Goal: Find specific page/section: Find specific page/section

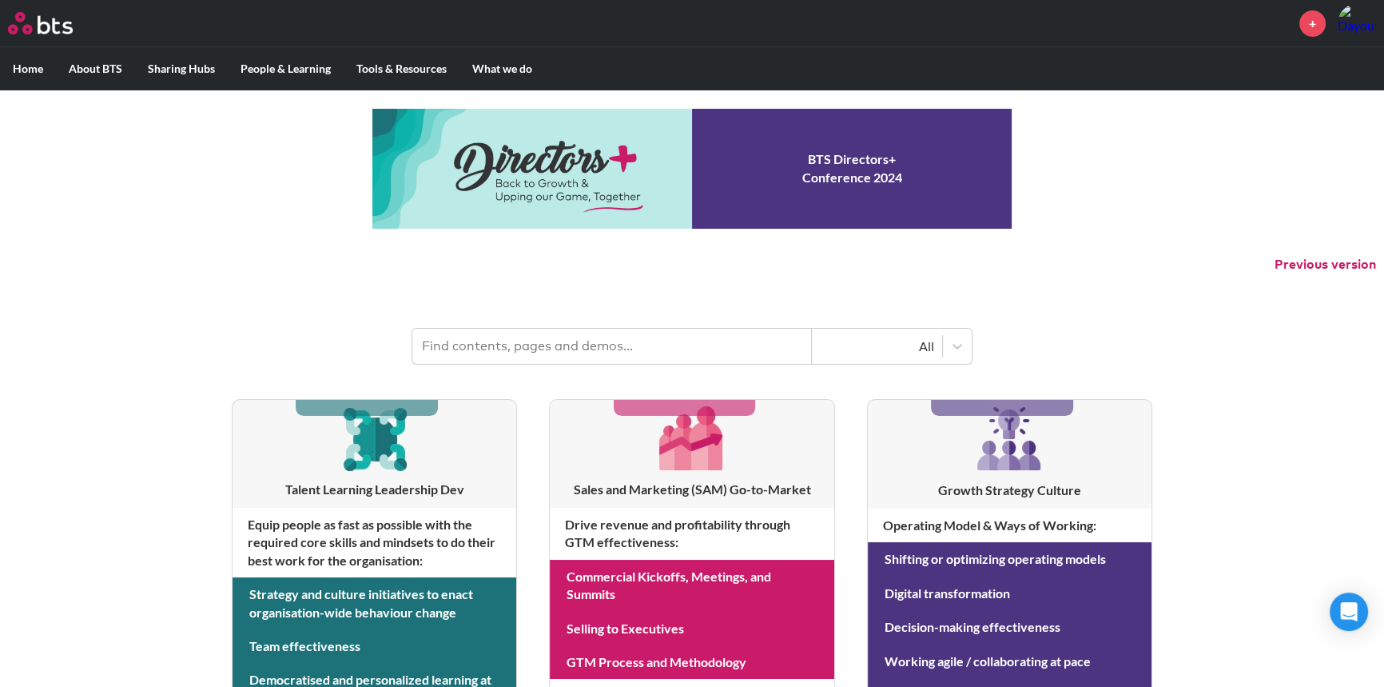
click at [285, 293] on div "MENU + Home About BTS Who we are How we work: Policies, Toolkits and Guidance I…" at bounding box center [692, 684] width 1384 height 1369
click at [544, 349] on input "text" at bounding box center [612, 346] width 400 height 35
paste input "Global Account Management (GAM) NAM – Andrew Martel MOW – Javier Corral"
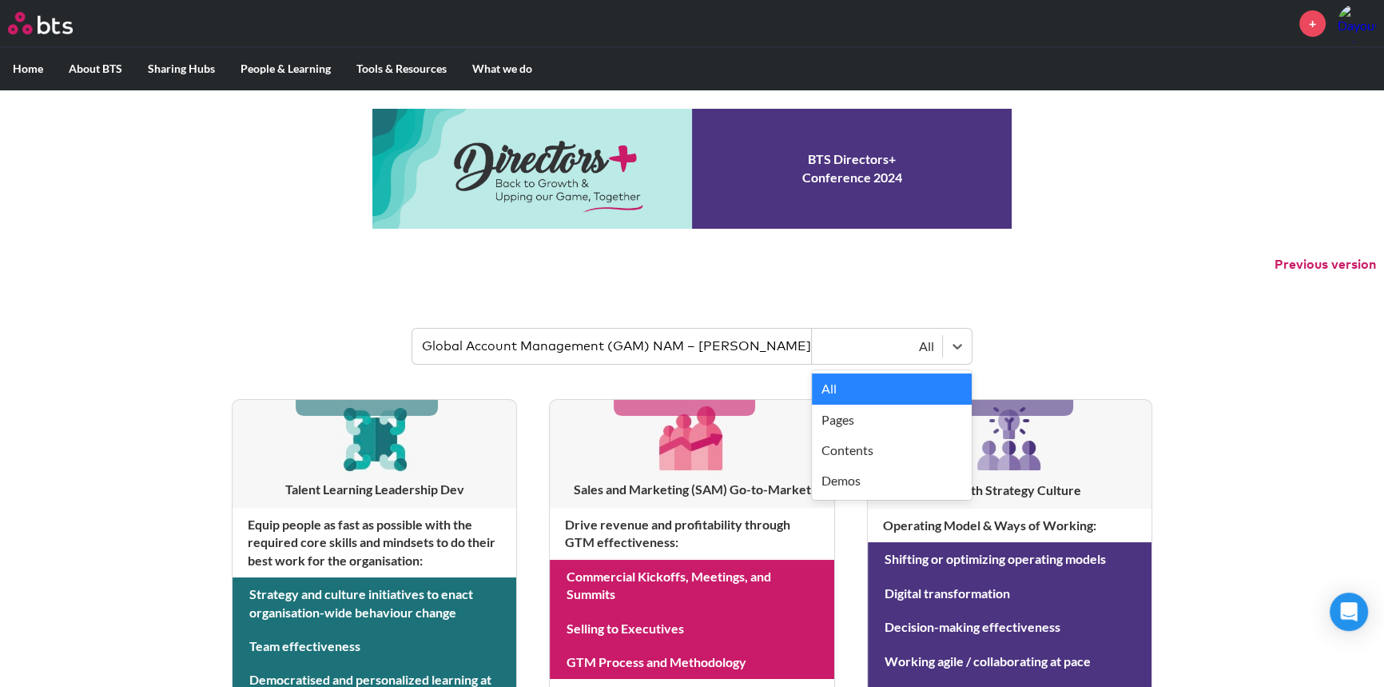
drag, startPoint x: 796, startPoint y: 353, endPoint x: 623, endPoint y: 333, distance: 174.6
click at [623, 333] on div "Global Account Management (GAM) NAM – Andrew Martel MOW – Javier Corral option …" at bounding box center [692, 346] width 560 height 35
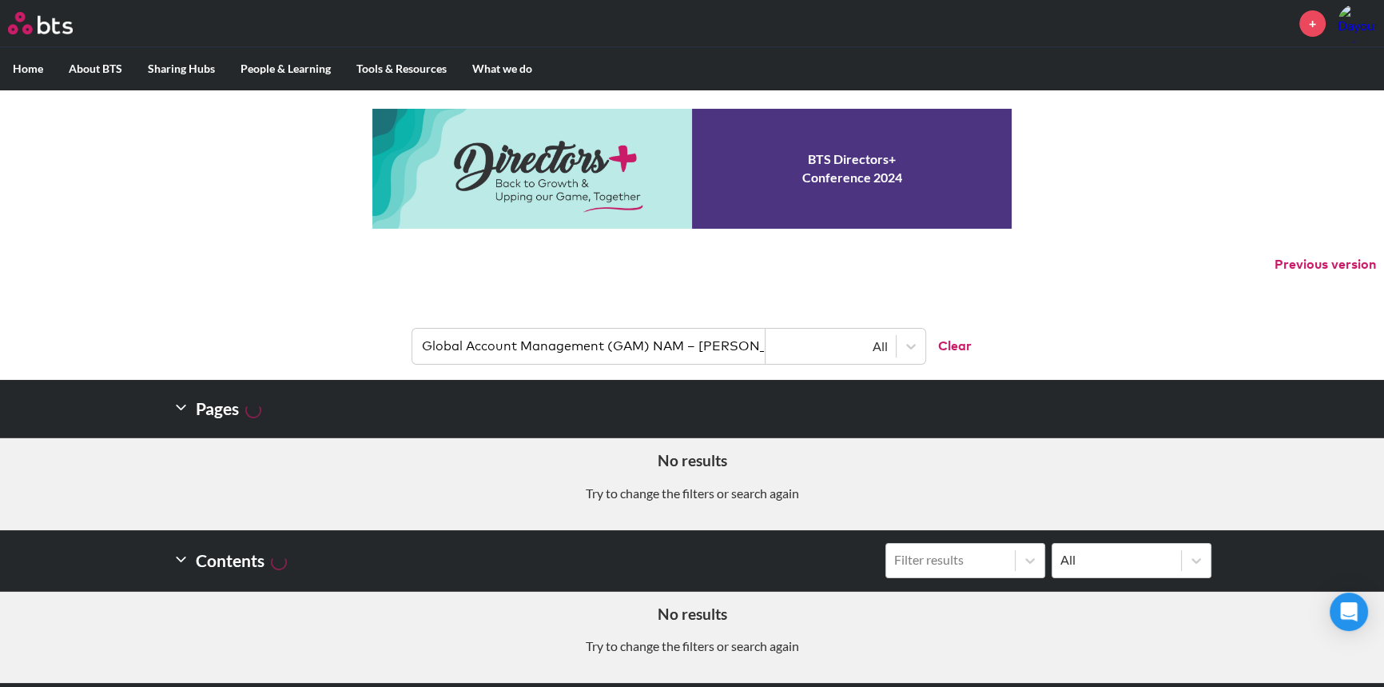
scroll to position [0, 159]
drag, startPoint x: 610, startPoint y: 346, endPoint x: 982, endPoint y: 348, distance: 371.7
click at [982, 348] on header "Global Account Management (GAM) NAM – Andrew Martel MOW – Javier Corral All Cle…" at bounding box center [692, 338] width 1384 height 83
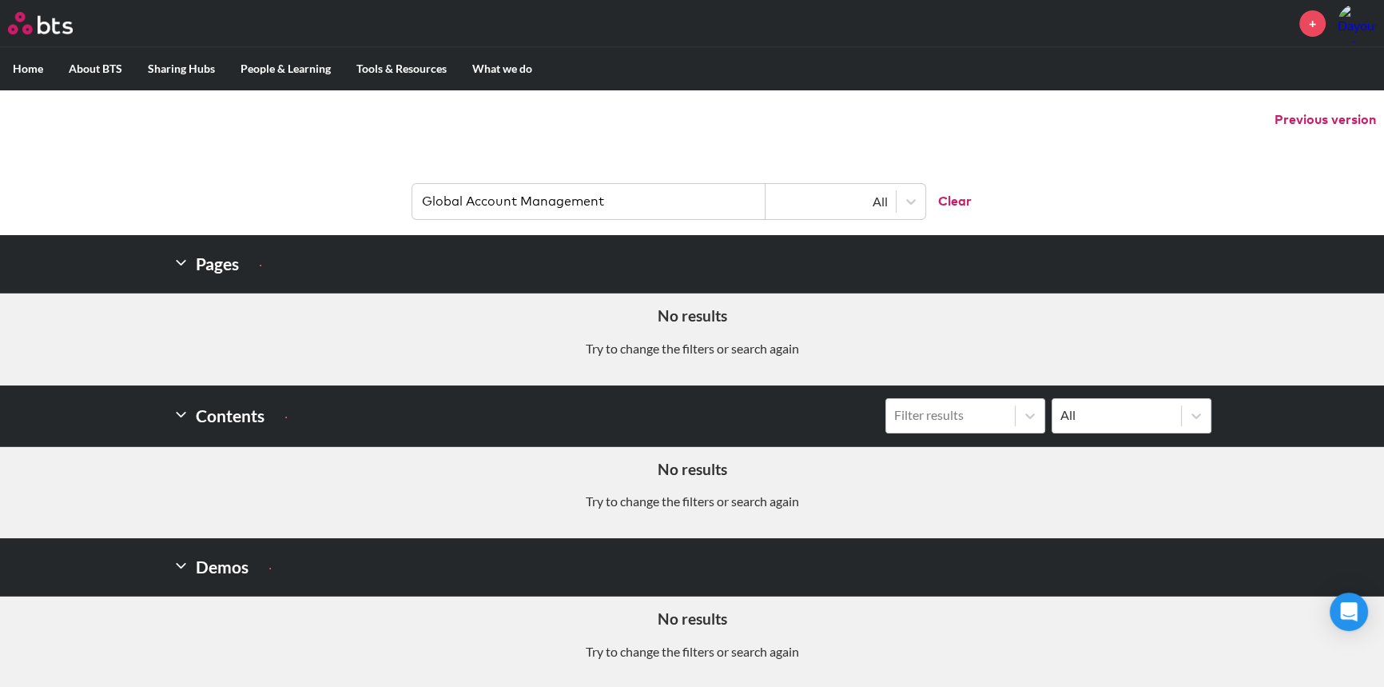
click at [624, 191] on input "Global Account Management" at bounding box center [588, 201] width 353 height 35
drag, startPoint x: 612, startPoint y: 199, endPoint x: 438, endPoint y: 209, distance: 174.5
click at [438, 209] on input "Global Account Management" at bounding box center [588, 201] width 353 height 35
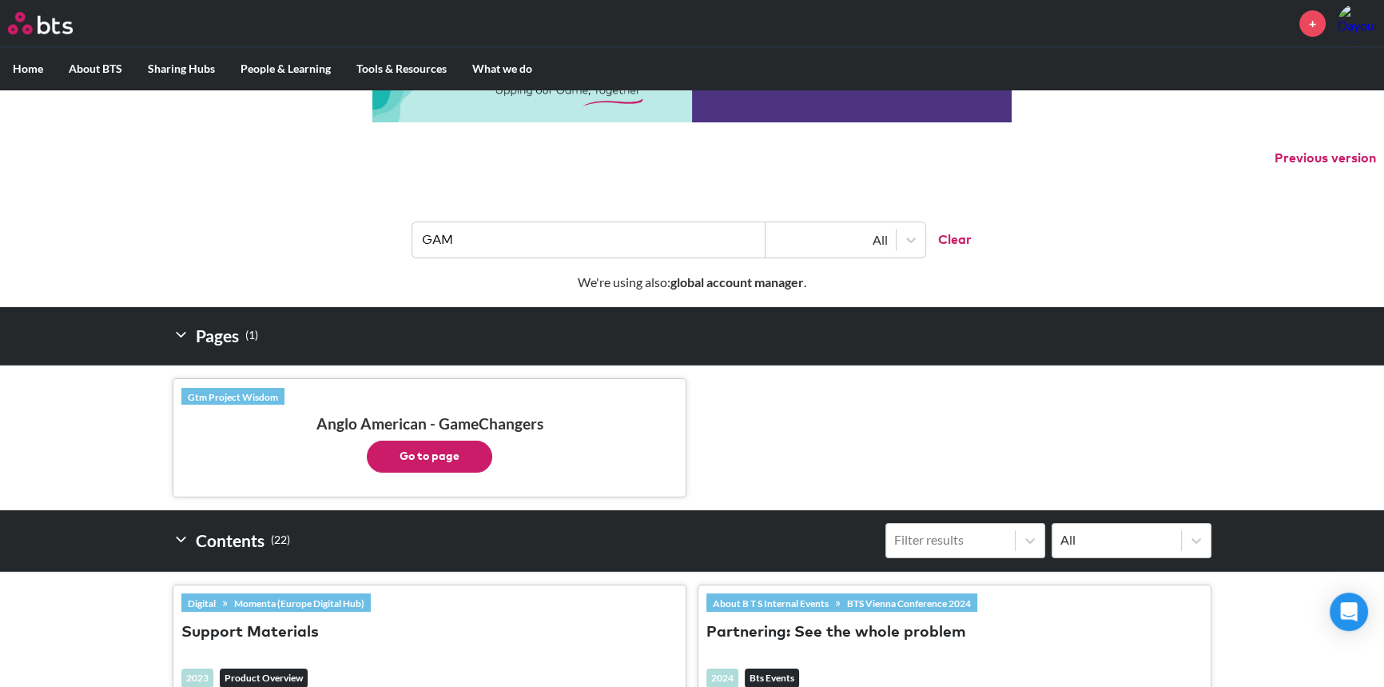
scroll to position [0, 0]
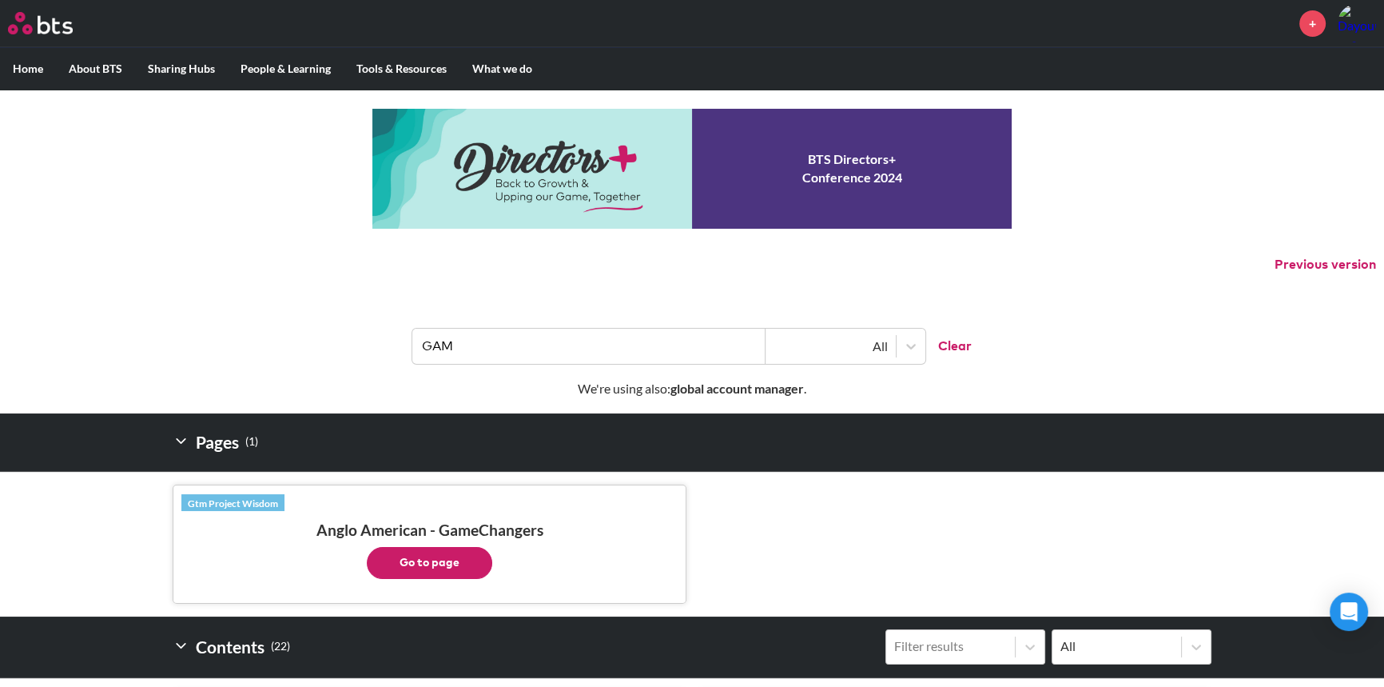
drag, startPoint x: 504, startPoint y: 362, endPoint x: 500, endPoint y: 351, distance: 11.6
click at [503, 359] on input "GAM" at bounding box center [588, 346] width 353 height 35
click at [500, 351] on input "GAM" at bounding box center [588, 346] width 353 height 35
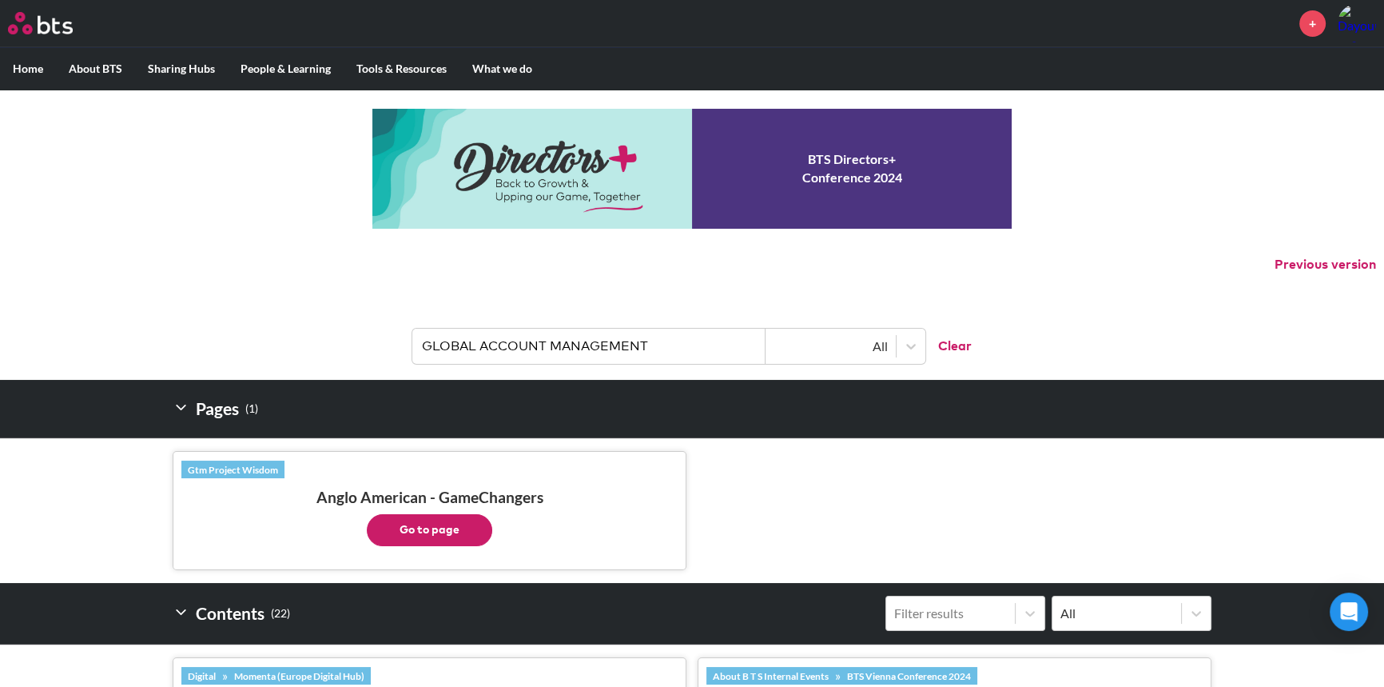
type input "GLOBAL ACCOUNT MANAGEMENT"
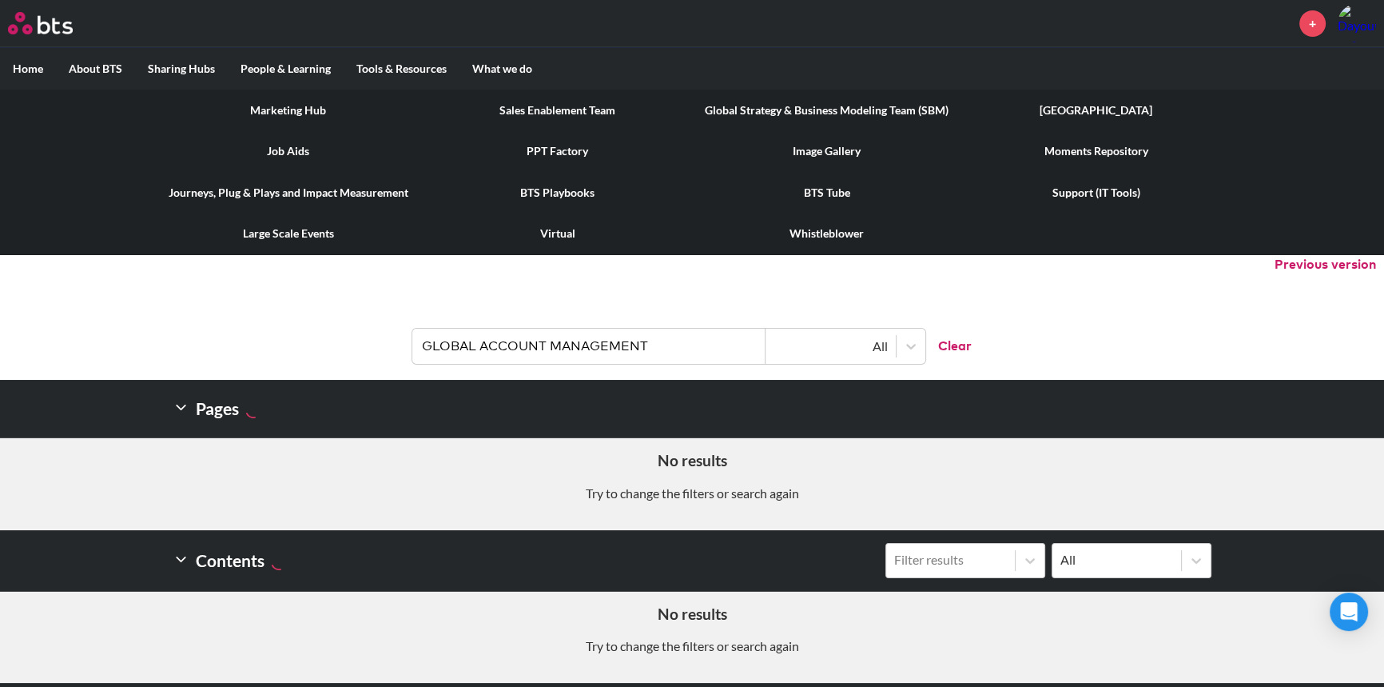
click at [286, 112] on link "Marketing Hub" at bounding box center [287, 111] width 269 height 42
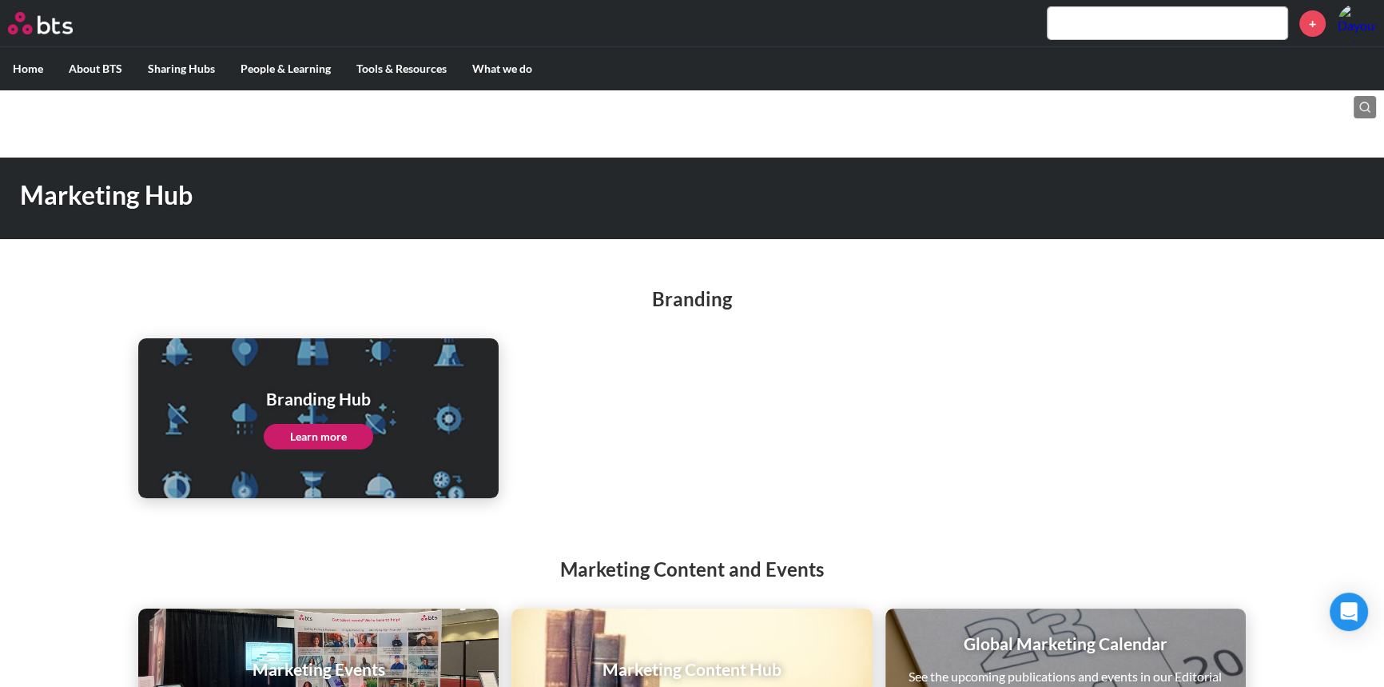
click at [1145, 23] on input "text" at bounding box center [1168, 23] width 240 height 32
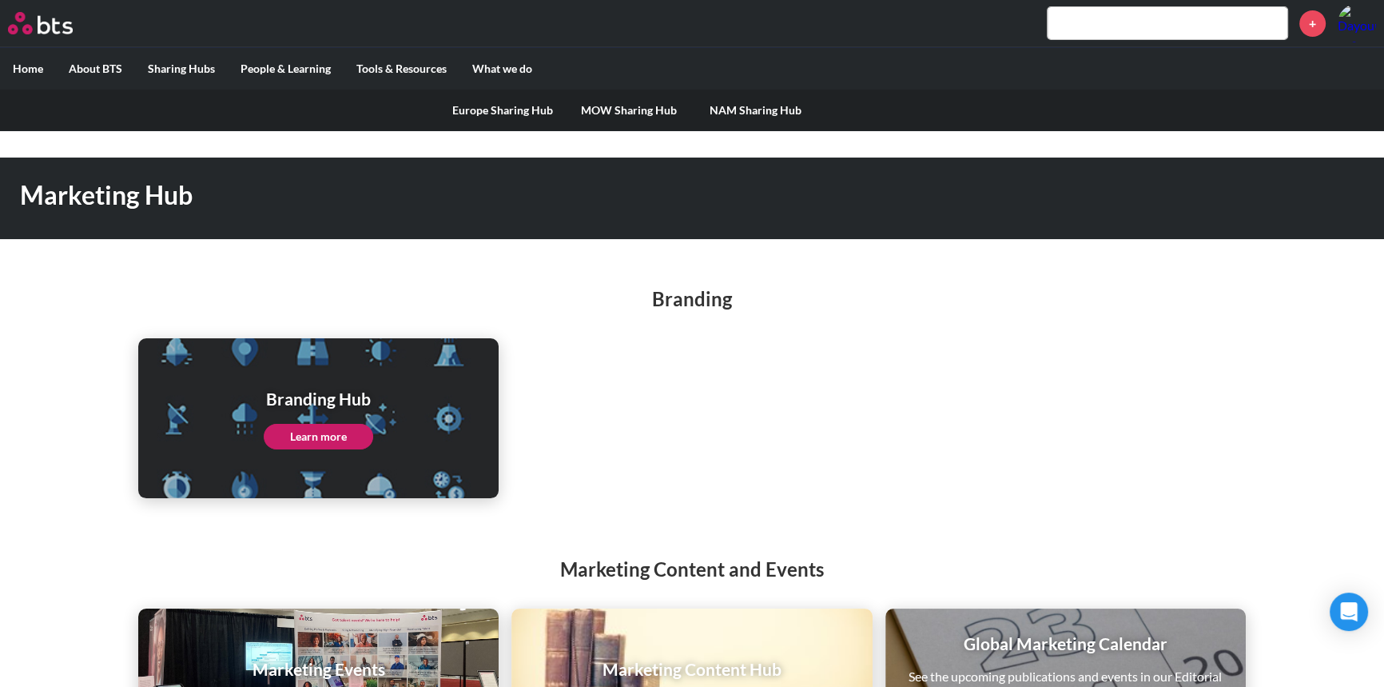
click at [635, 112] on link "MOW Sharing Hub" at bounding box center [629, 111] width 126 height 42
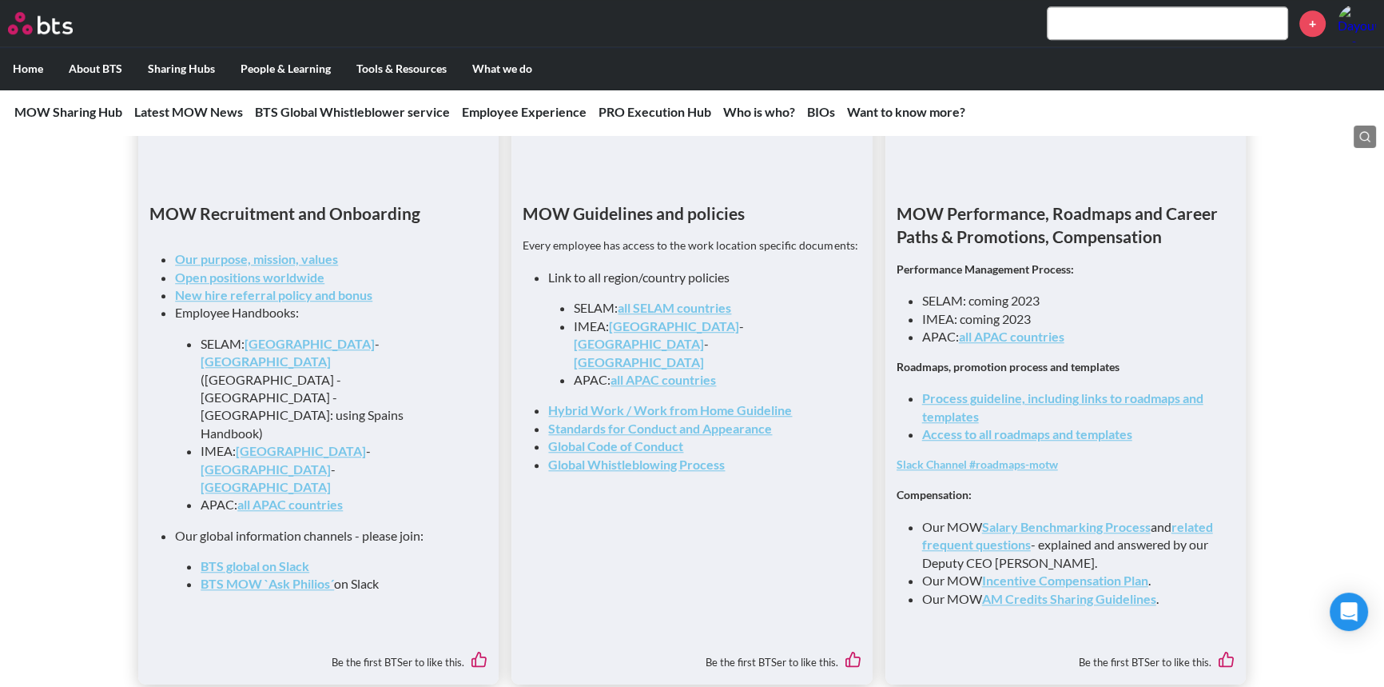
scroll to position [1671, 0]
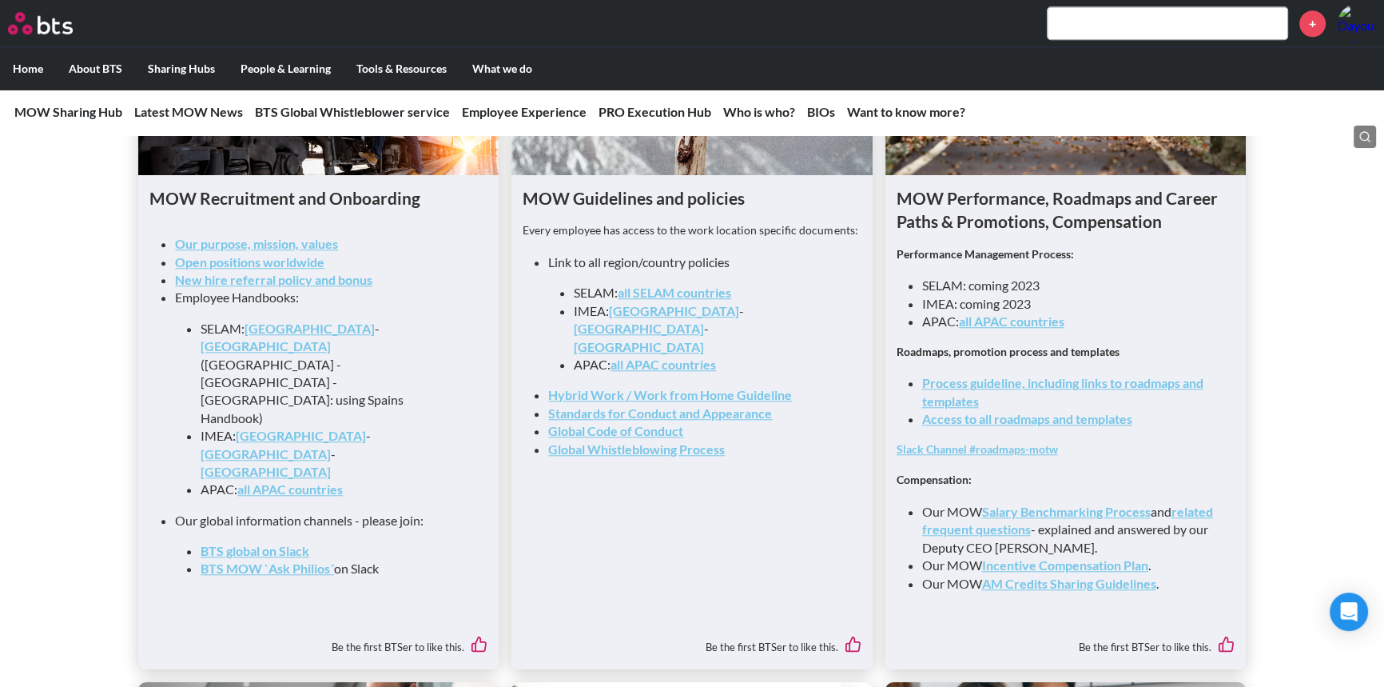
click at [77, 428] on div "MOW Recruitment and Onboarding Our purpose, mission, values Open positions worl…" at bounding box center [692, 513] width 1384 height 1078
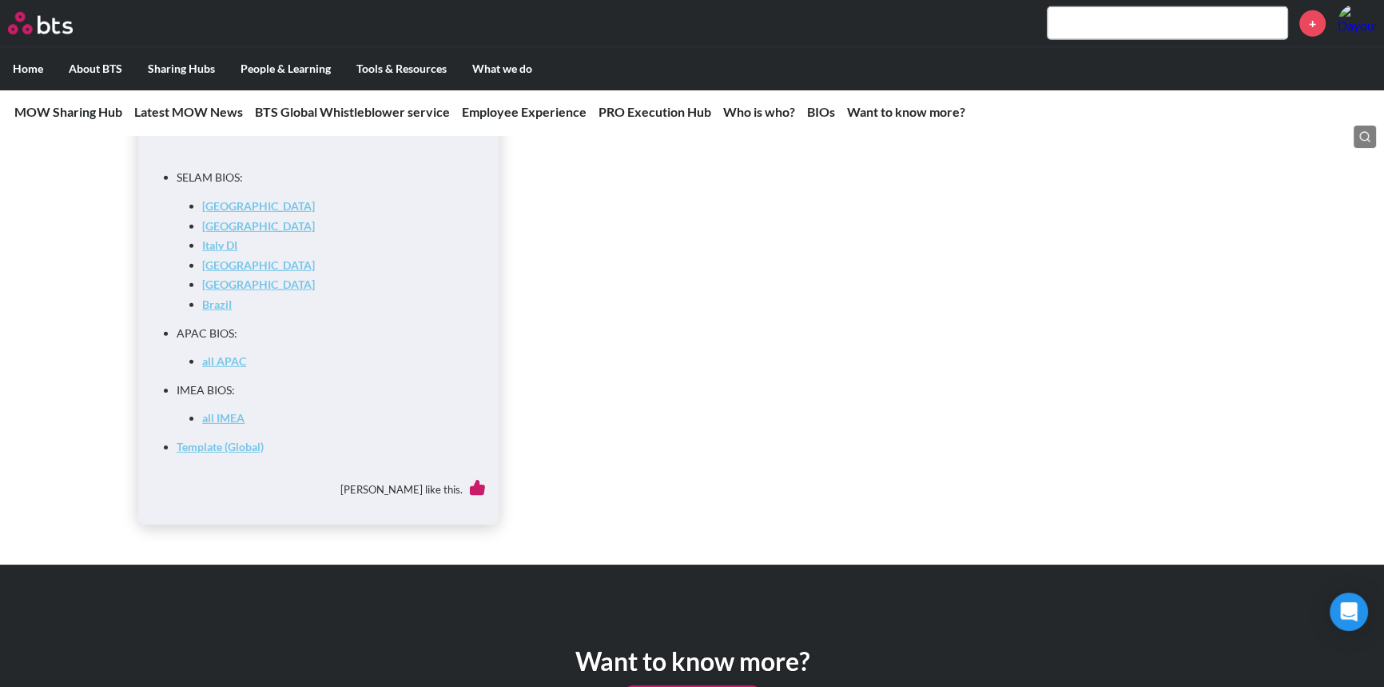
scroll to position [6431, 0]
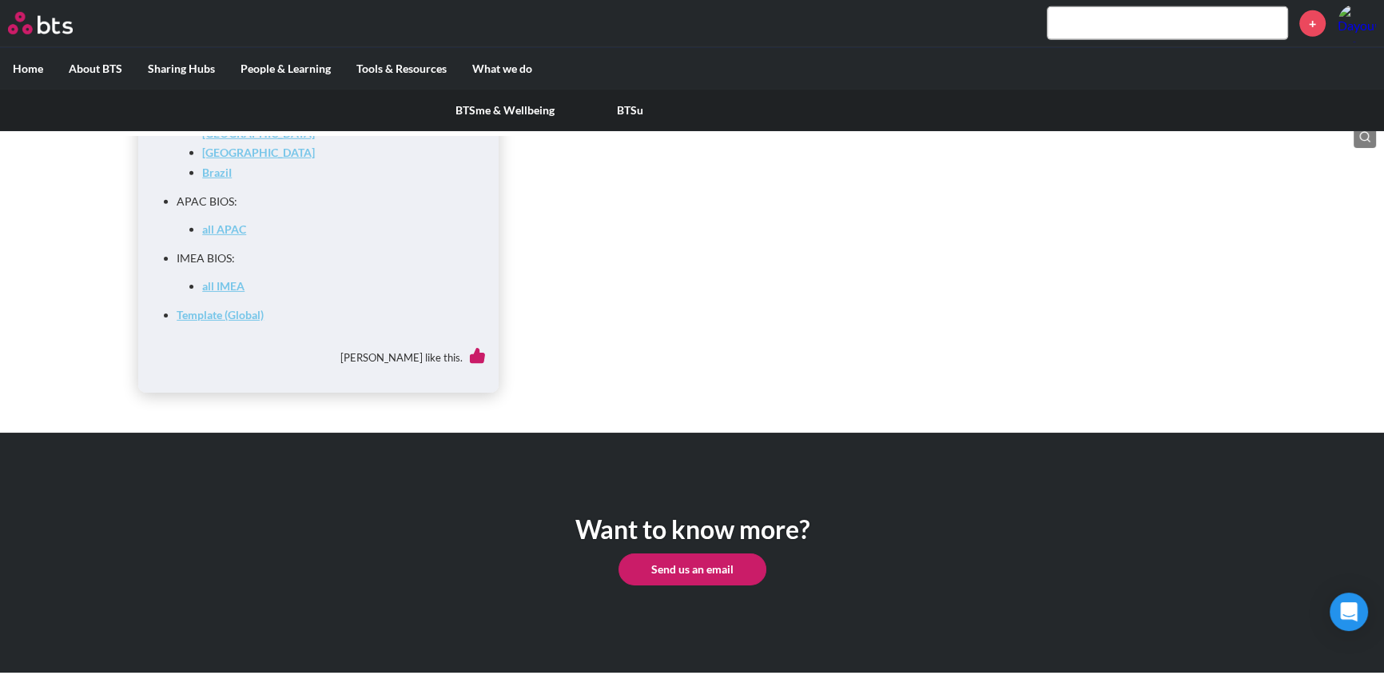
click at [257, 70] on label "People & Learning" at bounding box center [286, 69] width 116 height 42
click at [0, 0] on input "People & Learning" at bounding box center [0, 0] width 0 height 0
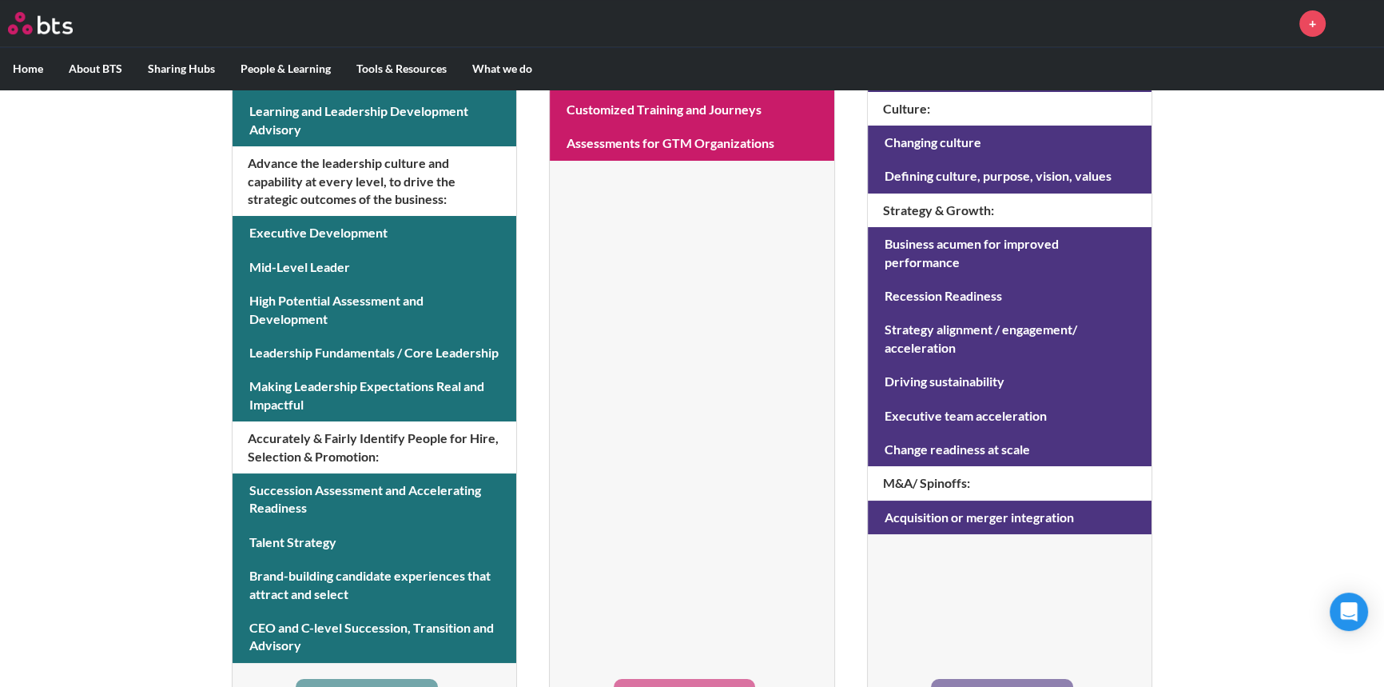
scroll to position [681, 0]
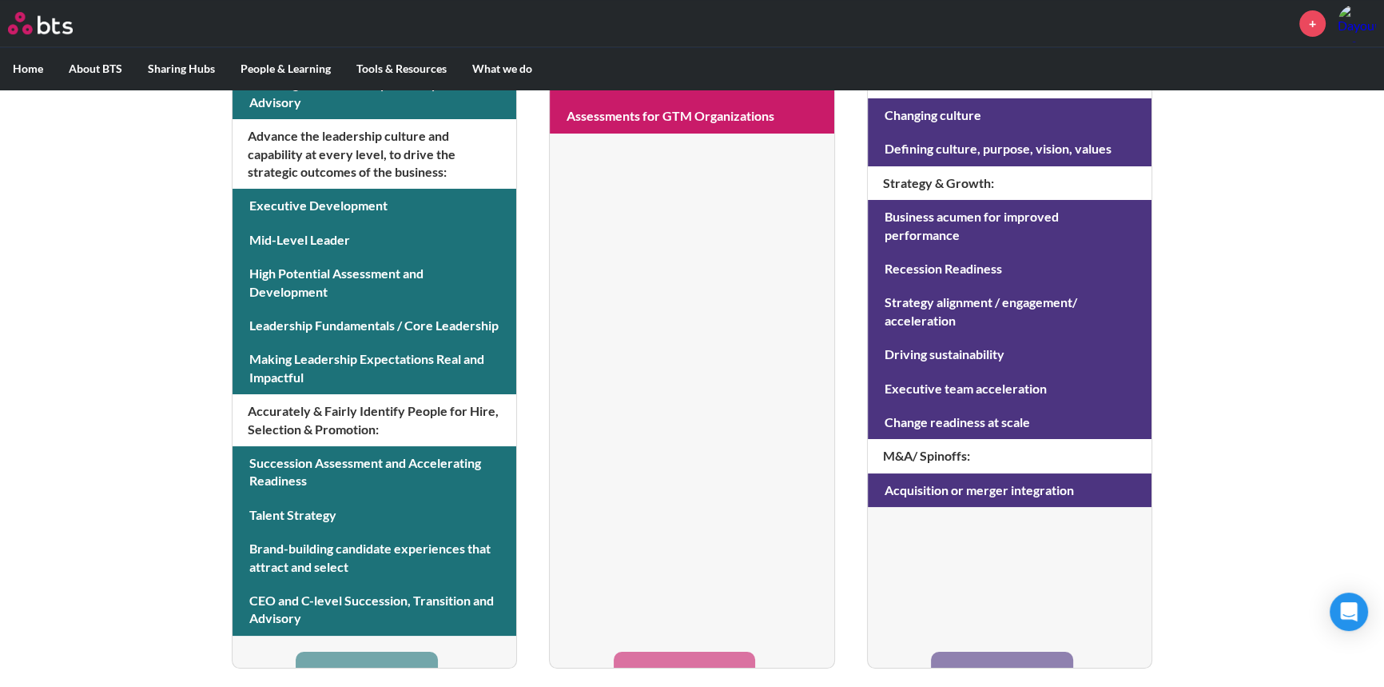
click at [71, 336] on div "MENU + Home About BTS Who we are How we work: Policies, Toolkits and Guidance I…" at bounding box center [692, 3] width 1384 height 1369
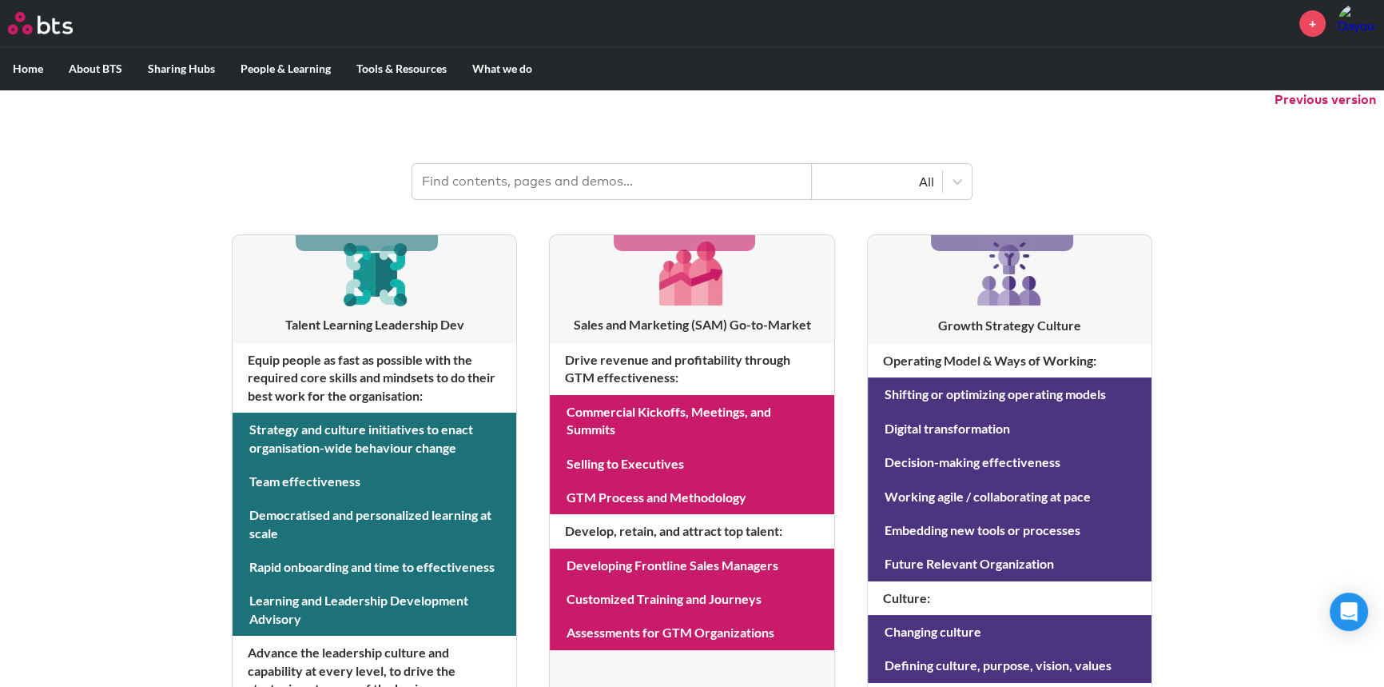
scroll to position [0, 0]
